Goal: Task Accomplishment & Management: Manage account settings

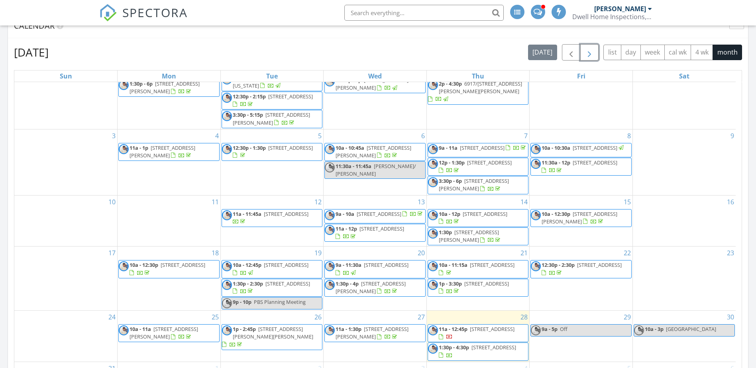
click at [586, 53] on span "button" at bounding box center [589, 53] width 10 height 10
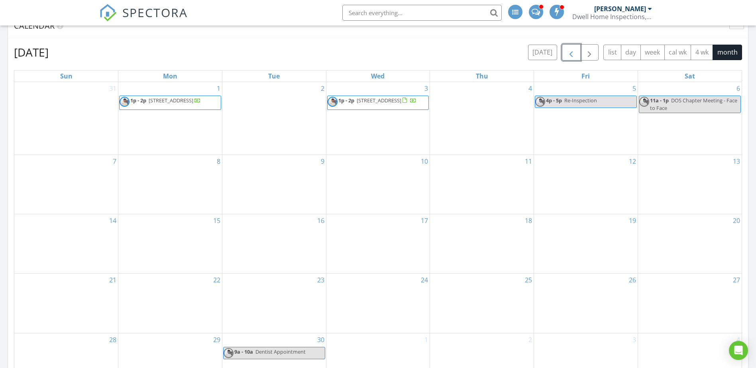
click at [569, 53] on span "button" at bounding box center [571, 53] width 10 height 10
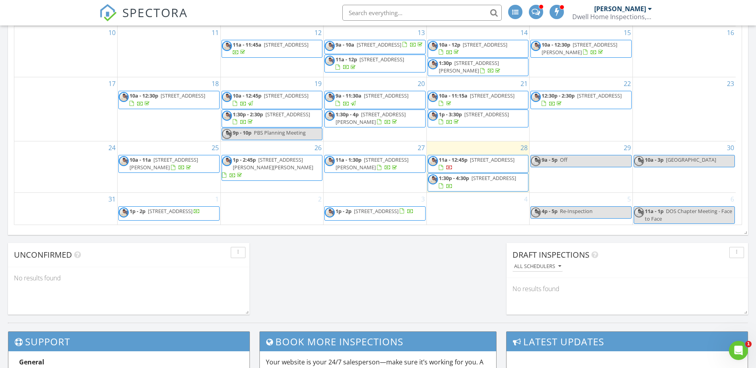
click at [485, 163] on span "505 67th ave, St. Petersburg beach 33706" at bounding box center [492, 159] width 45 height 7
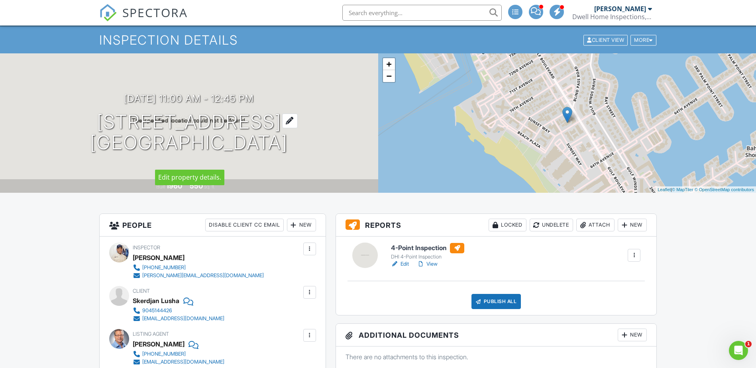
drag, startPoint x: 358, startPoint y: 172, endPoint x: 255, endPoint y: 138, distance: 109.1
click at [172, 118] on h1 "[STREET_ADDRESS] [GEOGRAPHIC_DATA] , Fl 33706" at bounding box center [189, 133] width 198 height 42
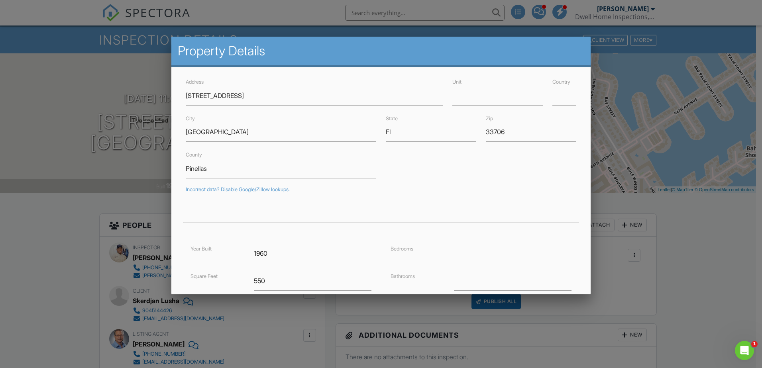
drag, startPoint x: 735, startPoint y: 249, endPoint x: 663, endPoint y: 222, distance: 76.4
click at [733, 248] on div at bounding box center [381, 190] width 762 height 460
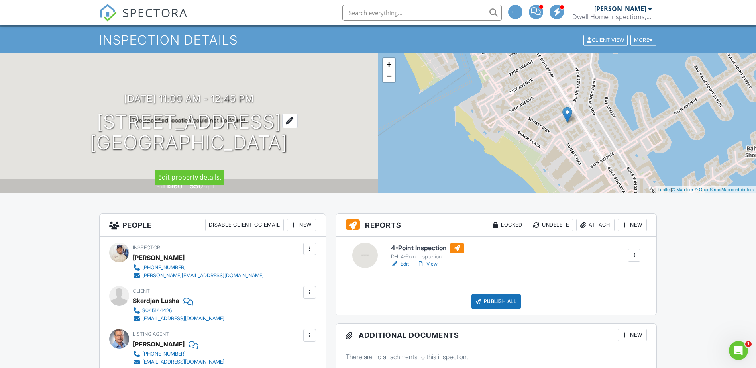
drag, startPoint x: 342, startPoint y: 171, endPoint x: 120, endPoint y: 112, distance: 229.8
click at [120, 112] on div "[DATE] 11:00 am - 12:45 pm [STREET_ADDRESS] [GEOGRAPHIC_DATA] , Fl 33706 Built …" at bounding box center [189, 122] width 378 height 139
drag, startPoint x: 120, startPoint y: 112, endPoint x: 184, endPoint y: 115, distance: 64.2
copy h1 "505 67th ave St. Petersburg beach , Fl 33706"
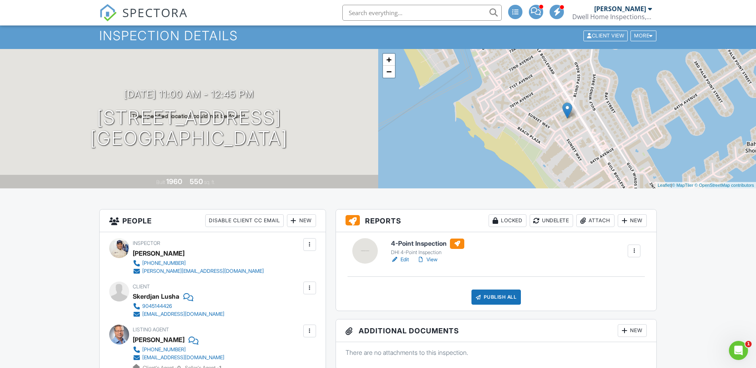
scroll to position [20, 0]
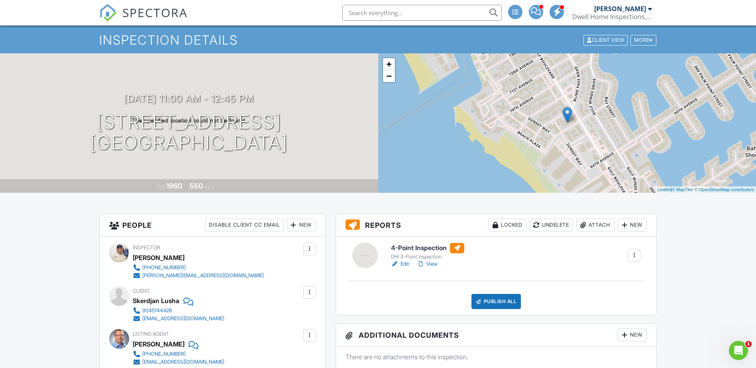
click at [141, 10] on span "SPECTORA" at bounding box center [154, 12] width 65 height 17
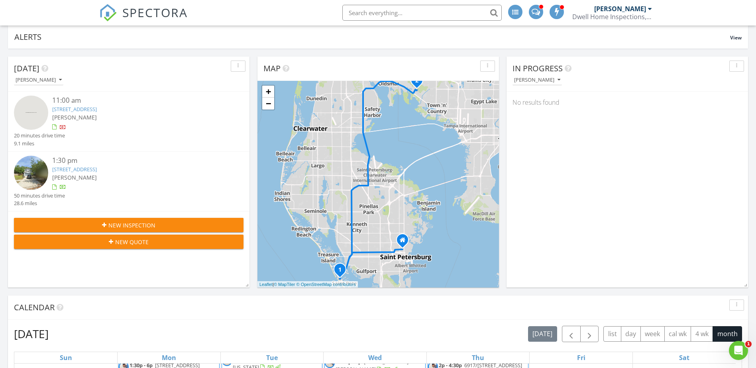
scroll to position [50, 0]
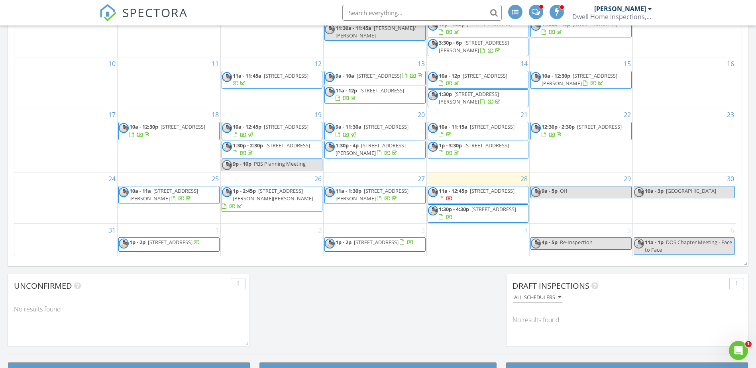
scroll to position [478, 0]
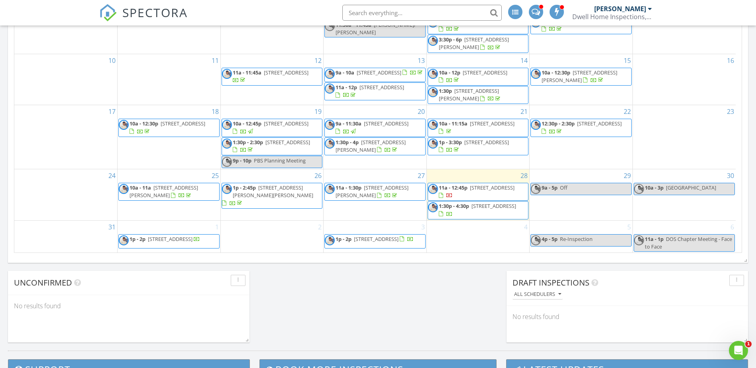
click at [471, 210] on span "8110 Pond Shadow Ln, Tampa 33635" at bounding box center [493, 205] width 45 height 7
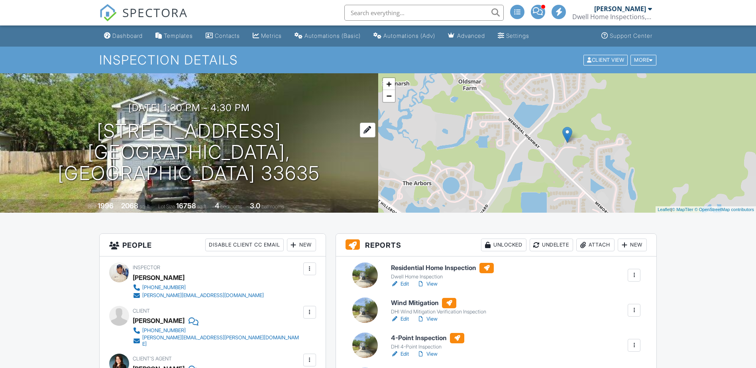
click at [157, 142] on div "[DATE] 1:30 pm - 4:30 pm [STREET_ADDRESS] [GEOGRAPHIC_DATA], FL 33635 Built 199…" at bounding box center [189, 142] width 378 height 139
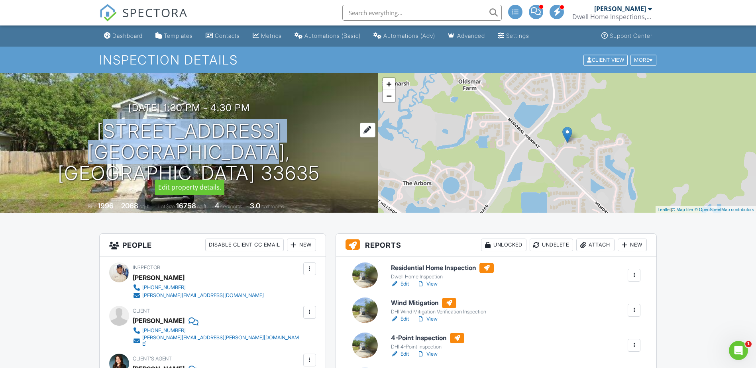
drag, startPoint x: 317, startPoint y: 192, endPoint x: 75, endPoint y: 139, distance: 247.5
click at [75, 139] on div "[DATE] 1:30 pm - 4:30 pm [STREET_ADDRESS] [GEOGRAPHIC_DATA], FL 33635 Built 199…" at bounding box center [189, 142] width 378 height 139
copy h1 "[STREET_ADDRESS]"
click at [407, 284] on link "Edit" at bounding box center [400, 284] width 18 height 8
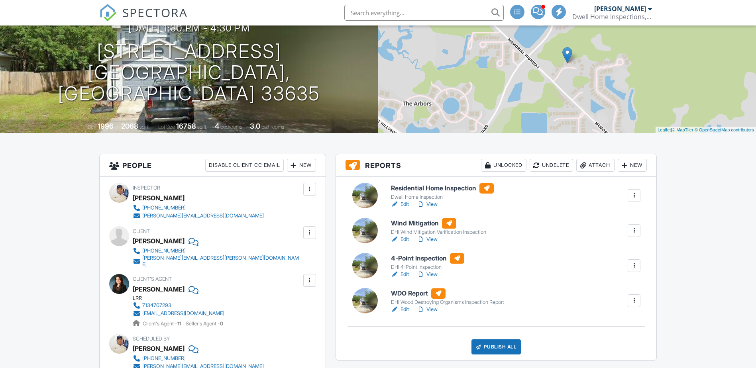
scroll to position [80, 0]
click at [406, 276] on link "Edit" at bounding box center [400, 274] width 18 height 8
